Goal: Task Accomplishment & Management: Manage account settings

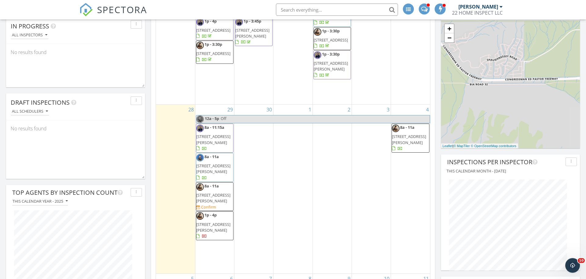
scroll to position [179, 0]
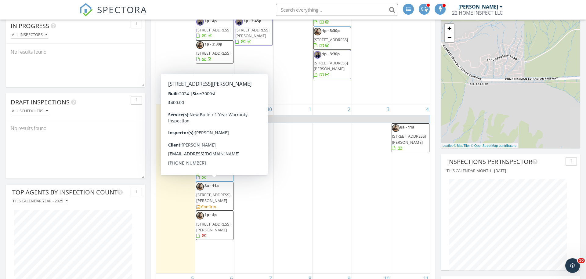
click at [225, 192] on span "5731 E Sayan St, Mesa 85215" at bounding box center [213, 197] width 34 height 11
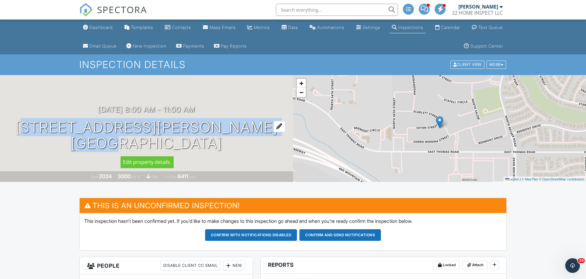
drag, startPoint x: 85, startPoint y: 128, endPoint x: 130, endPoint y: 141, distance: 47.6
click at [130, 141] on h1 "[STREET_ADDRESS][PERSON_NAME] [GEOGRAPHIC_DATA], AZ 85215" at bounding box center [147, 135] width 262 height 32
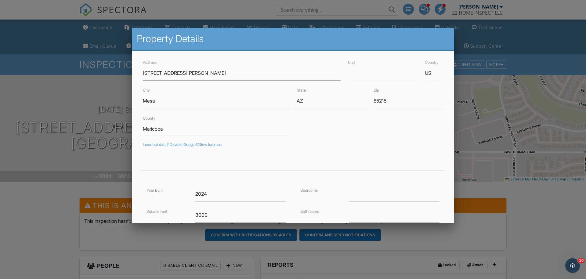
click at [45, 180] on div at bounding box center [293, 143] width 586 height 349
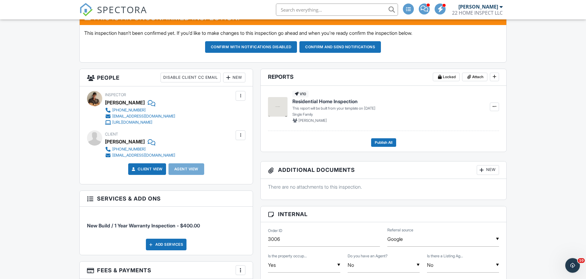
scroll to position [187, 0]
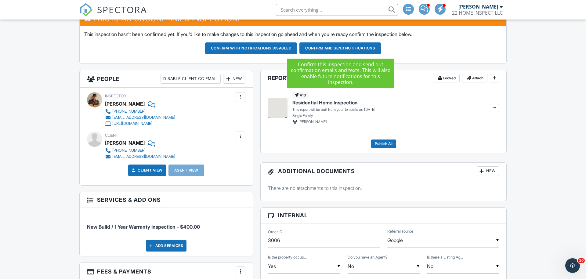
click at [338, 48] on button "Confirm and send notifications" at bounding box center [341, 48] width 82 height 12
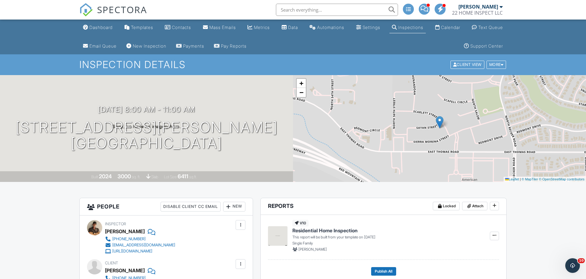
click at [320, 8] on input "text" at bounding box center [337, 10] width 122 height 12
click at [403, 31] on link "Inspections" at bounding box center [408, 27] width 36 height 11
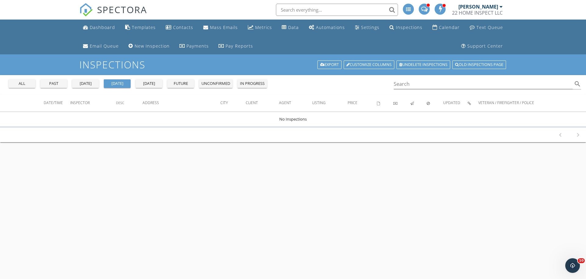
click at [30, 85] on div "all" at bounding box center [22, 84] width 22 height 6
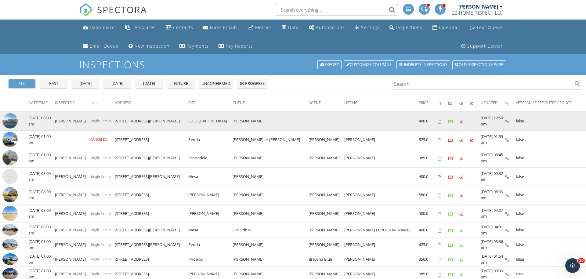
click at [12, 119] on img at bounding box center [9, 120] width 15 height 15
